Goal: Task Accomplishment & Management: Complete application form

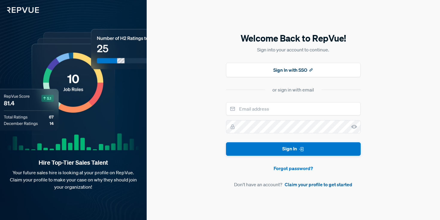
click at [299, 184] on link "Claim your profile to get started" at bounding box center [319, 184] width 68 height 7
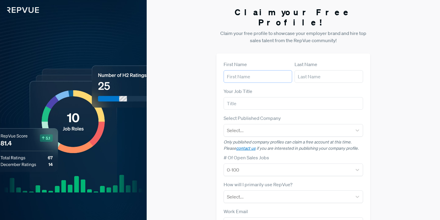
click at [245, 70] on input "text" at bounding box center [258, 76] width 69 height 13
type input "N"
click at [305, 70] on input "text" at bounding box center [329, 76] width 69 height 13
type input "N"
click at [264, 97] on input "text" at bounding box center [294, 103] width 140 height 13
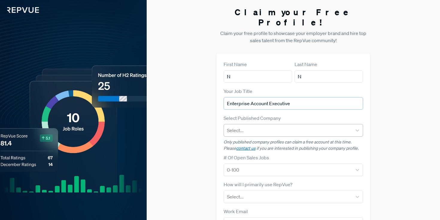
type input "Enterprise Account Executive"
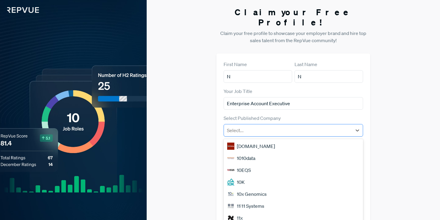
click at [255, 126] on div at bounding box center [288, 130] width 122 height 8
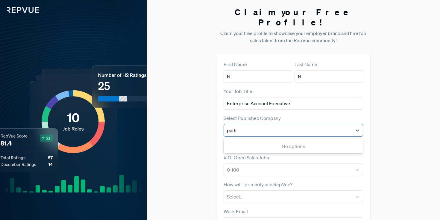
type input "parloa"
click at [251, 140] on div "Parloa" at bounding box center [294, 146] width 140 height 12
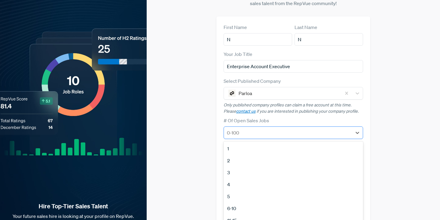
scroll to position [40, 0]
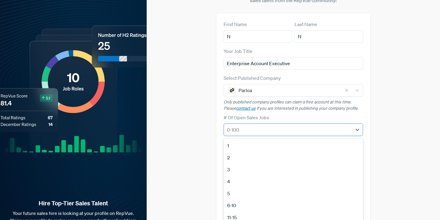
click at [249, 126] on div at bounding box center [288, 130] width 122 height 8
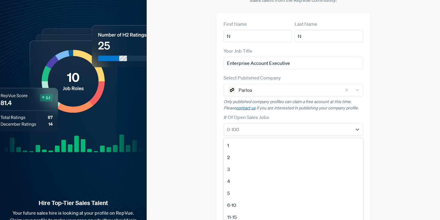
click at [230, 164] on div "3" at bounding box center [294, 170] width 140 height 12
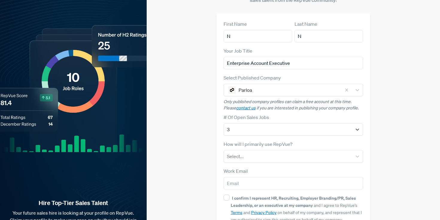
scroll to position [71, 0]
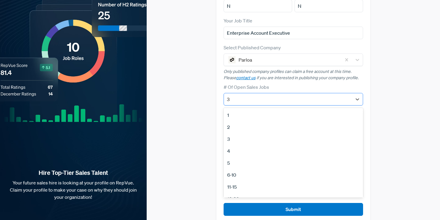
click at [233, 95] on div at bounding box center [288, 99] width 122 height 8
click at [229, 145] on div "4" at bounding box center [294, 151] width 140 height 12
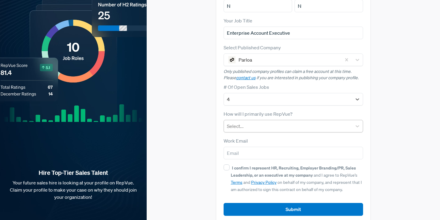
click at [241, 122] on div at bounding box center [288, 126] width 122 height 8
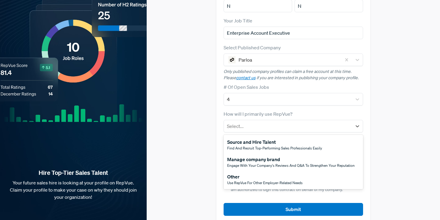
click at [254, 173] on div "Other" at bounding box center [264, 176] width 75 height 7
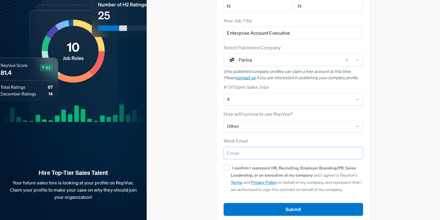
click at [247, 147] on input "email" at bounding box center [294, 153] width 140 height 13
click at [202, 156] on div "Claim your Free Profile! Claim your free profile to showcase your employer bran…" at bounding box center [293, 79] width 293 height 301
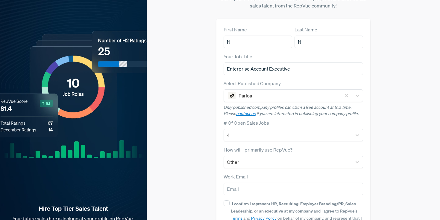
scroll to position [0, 0]
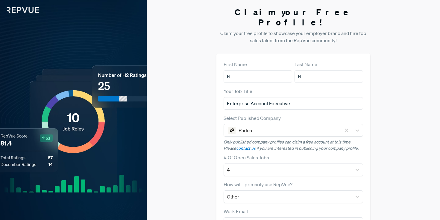
click at [27, 10] on img at bounding box center [19, 6] width 39 height 13
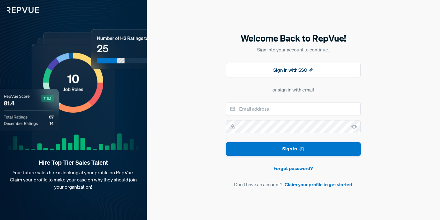
click at [27, 10] on img at bounding box center [19, 6] width 39 height 13
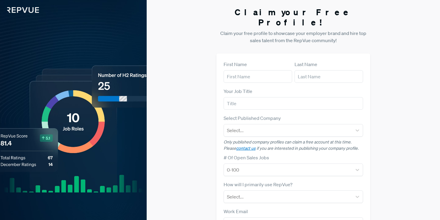
click at [11, 11] on img at bounding box center [19, 6] width 39 height 13
